Goal: Information Seeking & Learning: Learn about a topic

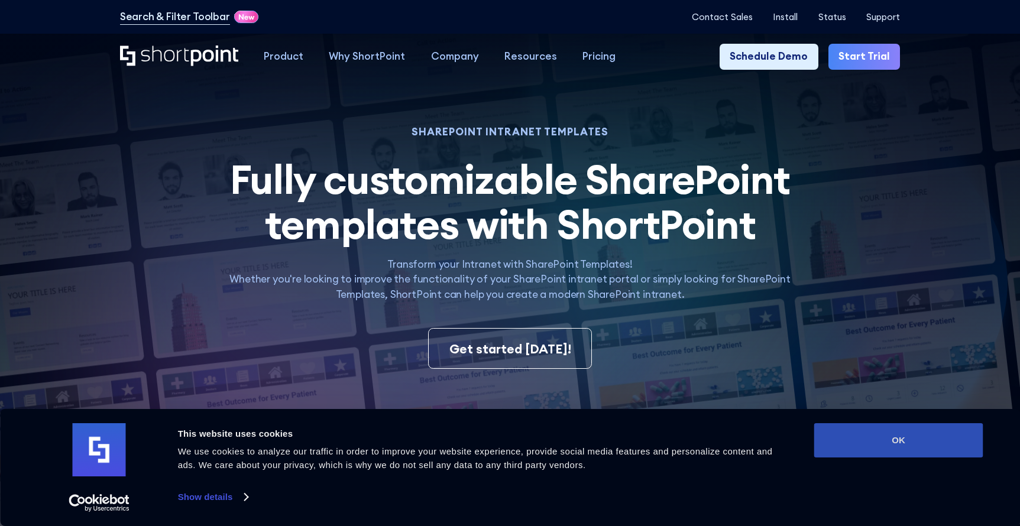
click at [910, 434] on button "OK" at bounding box center [898, 440] width 169 height 34
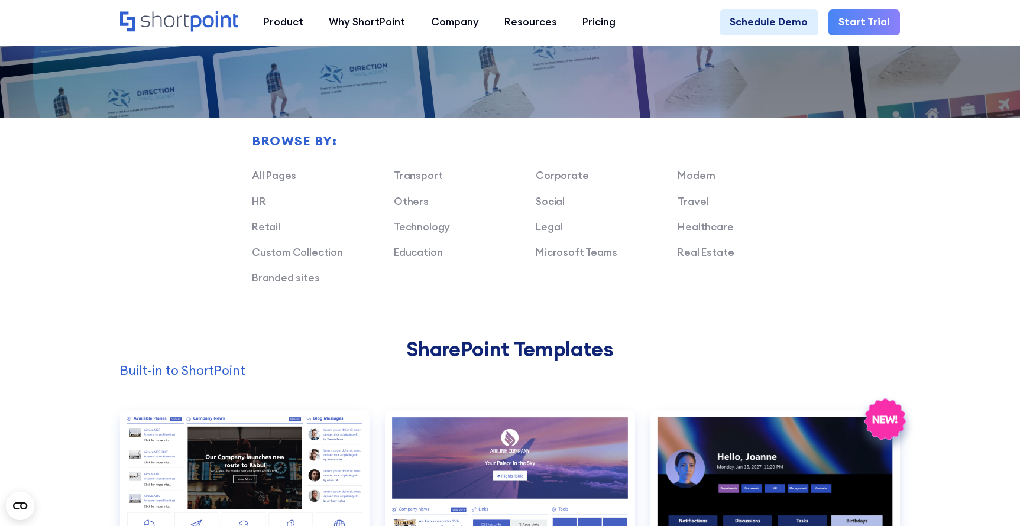
scroll to position [828, 0]
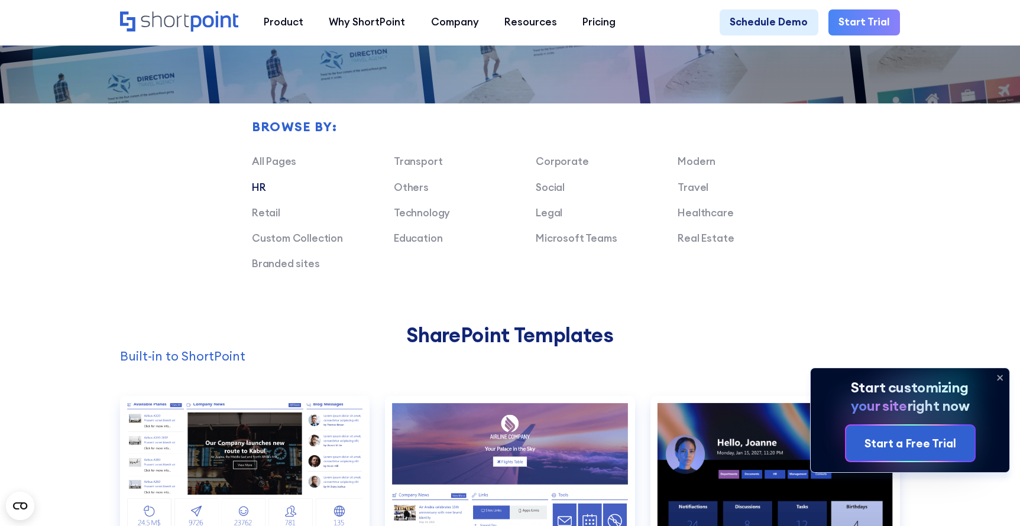
click at [259, 194] on link "HR" at bounding box center [259, 187] width 14 height 13
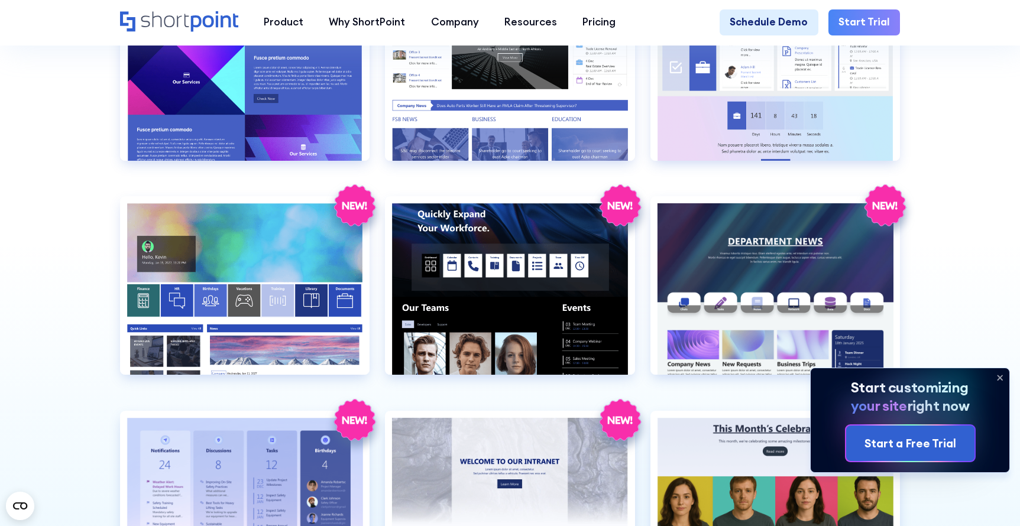
scroll to position [1360, 0]
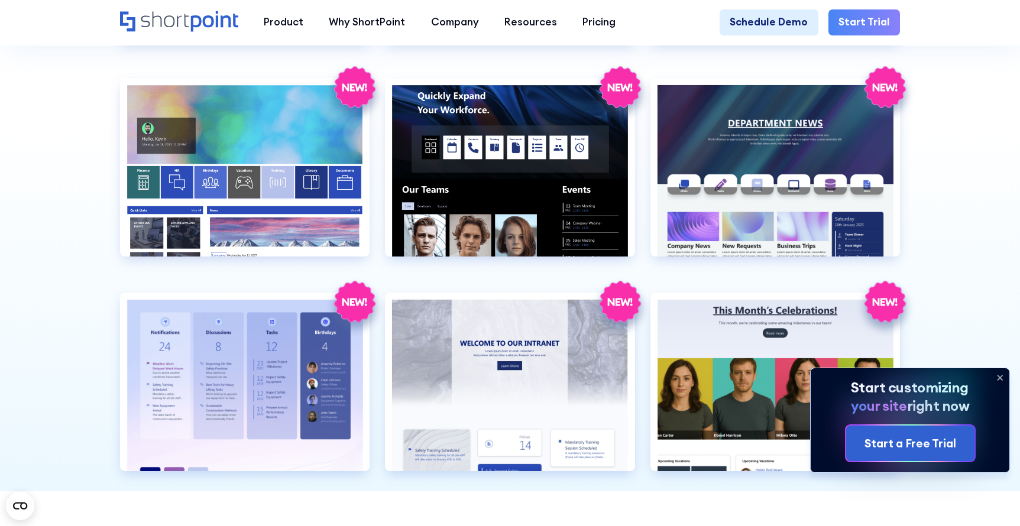
click at [998, 377] on icon at bounding box center [999, 377] width 19 height 19
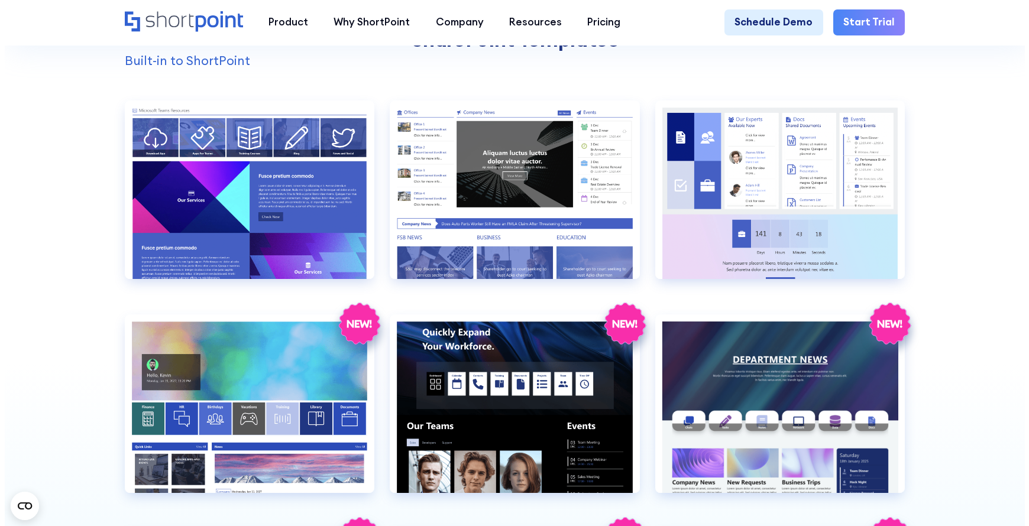
scroll to position [1182, 0]
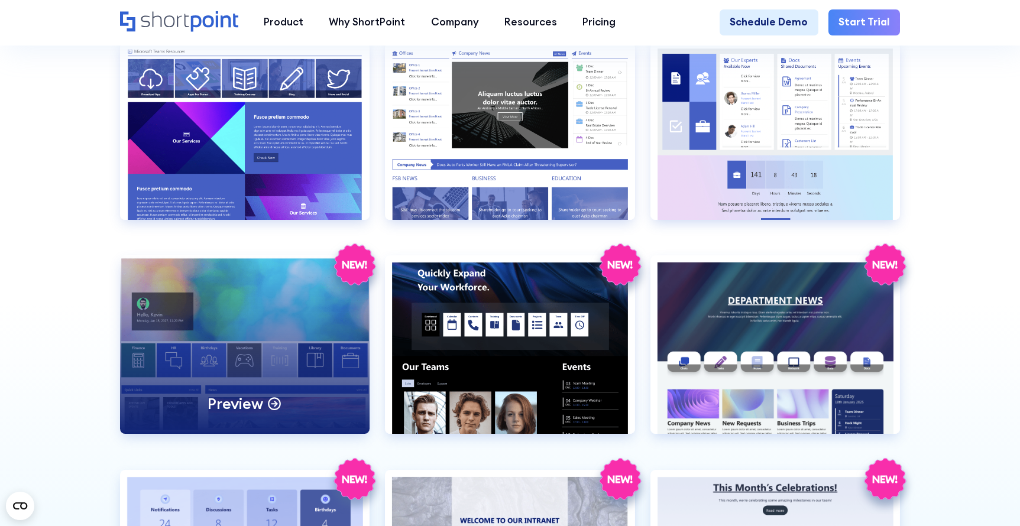
click at [219, 369] on div "Preview" at bounding box center [245, 344] width 250 height 179
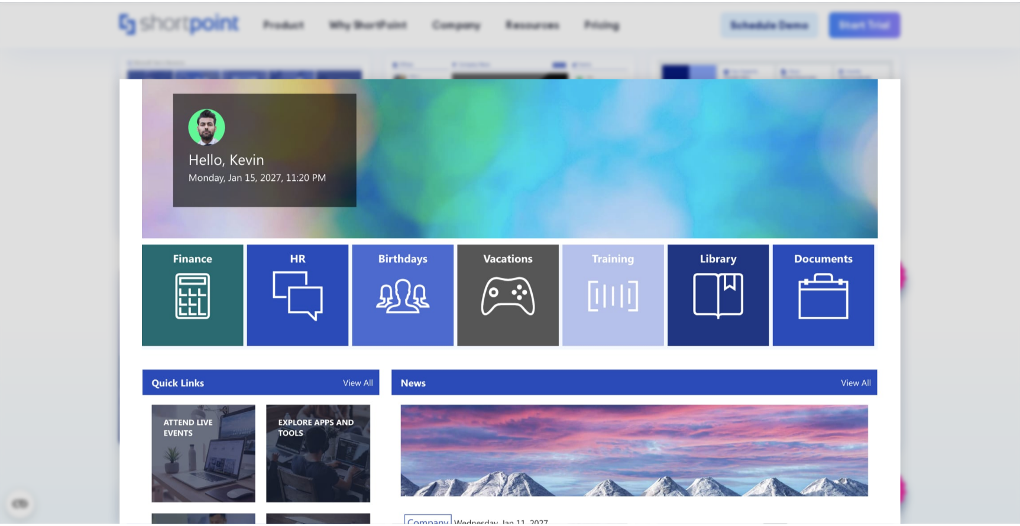
scroll to position [0, 0]
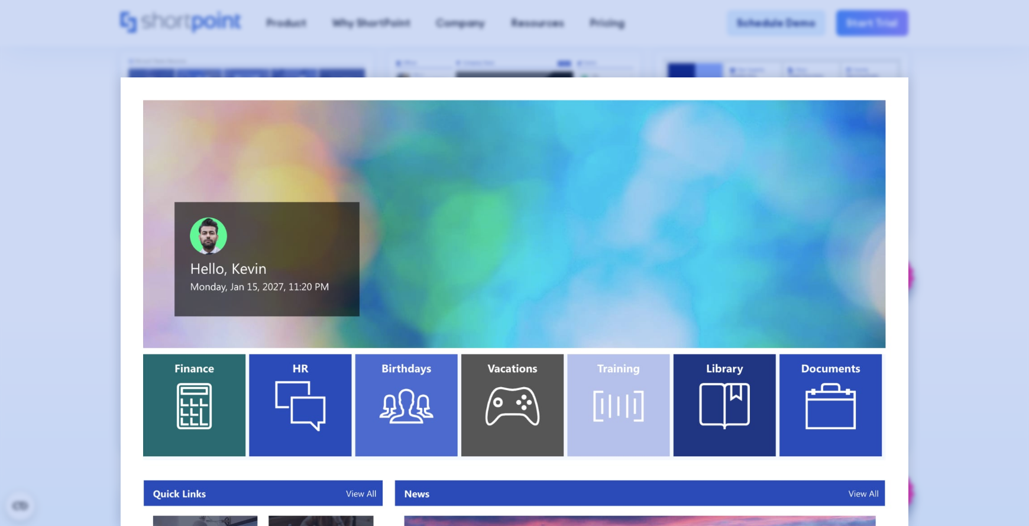
click at [969, 267] on div at bounding box center [514, 263] width 1029 height 526
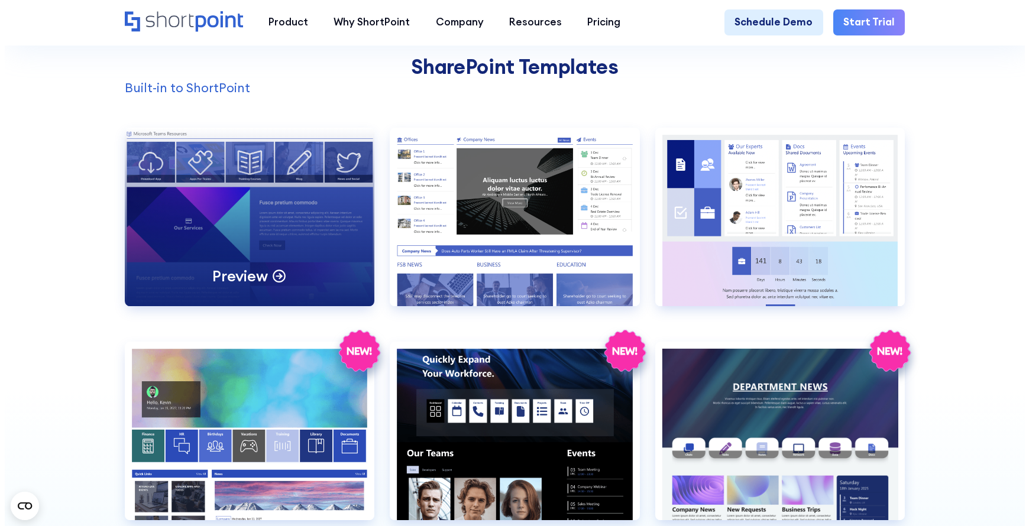
scroll to position [1182, 0]
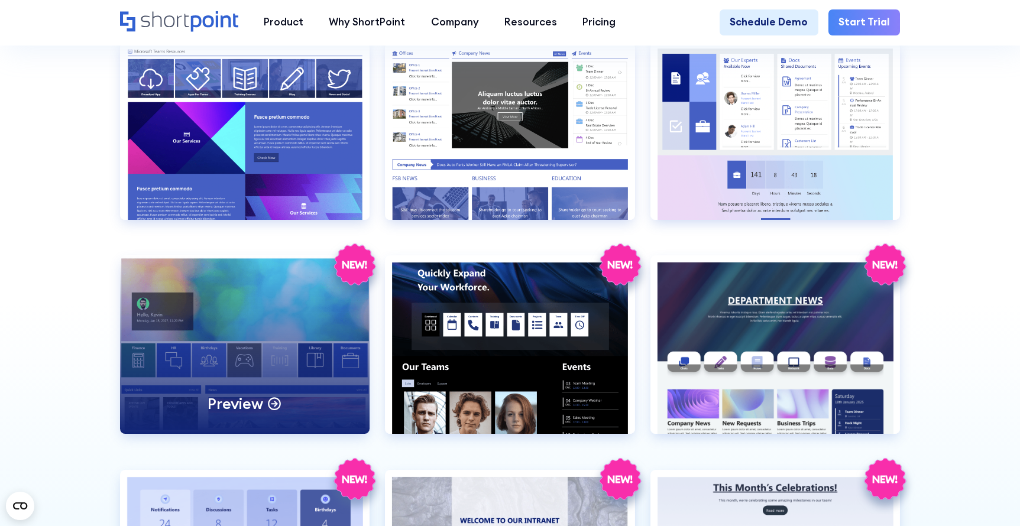
click at [245, 414] on p "Preview" at bounding box center [234, 404] width 55 height 20
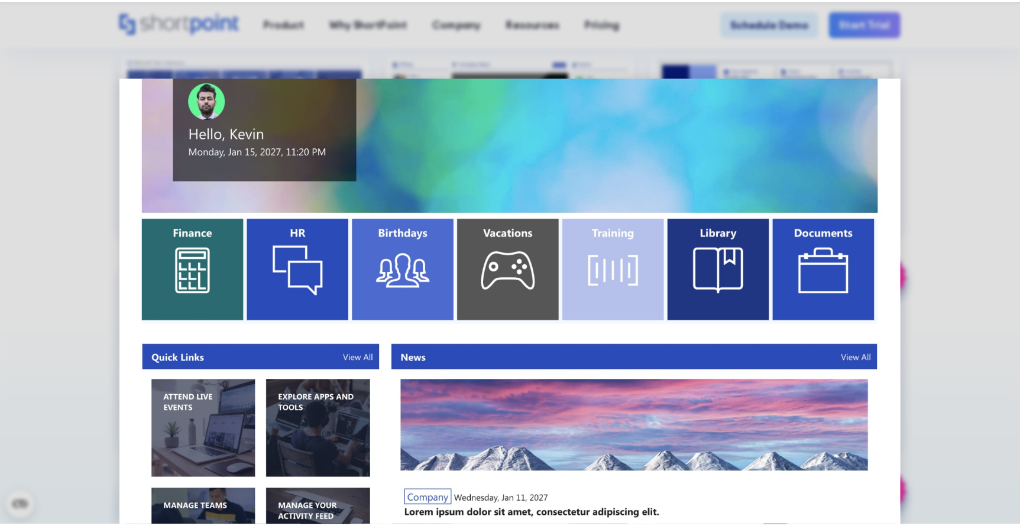
scroll to position [236, 0]
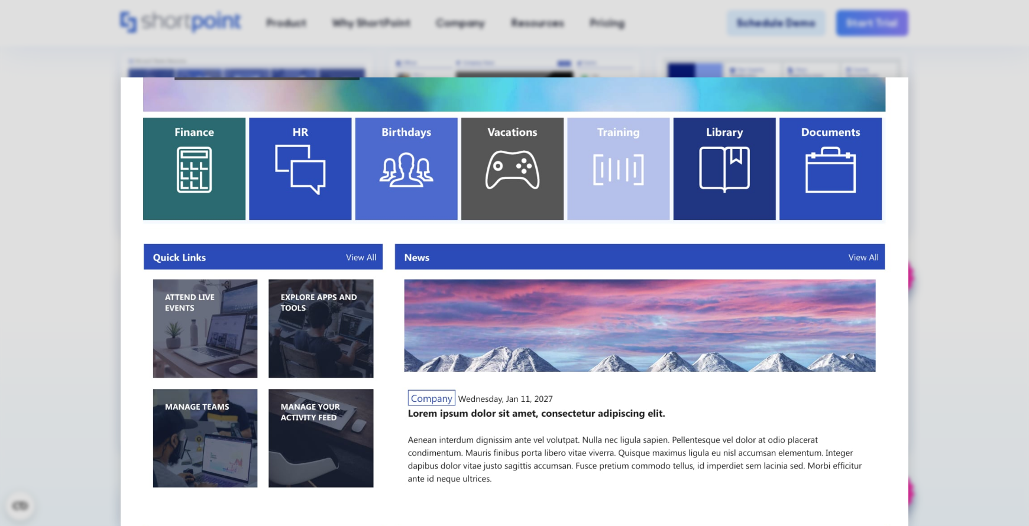
click at [564, 302] on img at bounding box center [514, 476] width 787 height 1270
click at [104, 365] on div at bounding box center [514, 263] width 1029 height 526
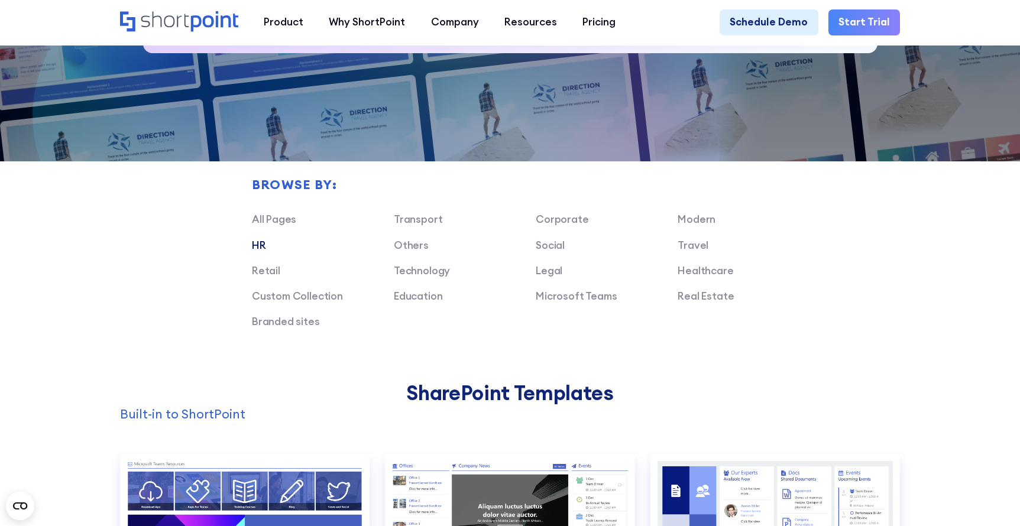
scroll to position [768, 0]
